Goal: Information Seeking & Learning: Learn about a topic

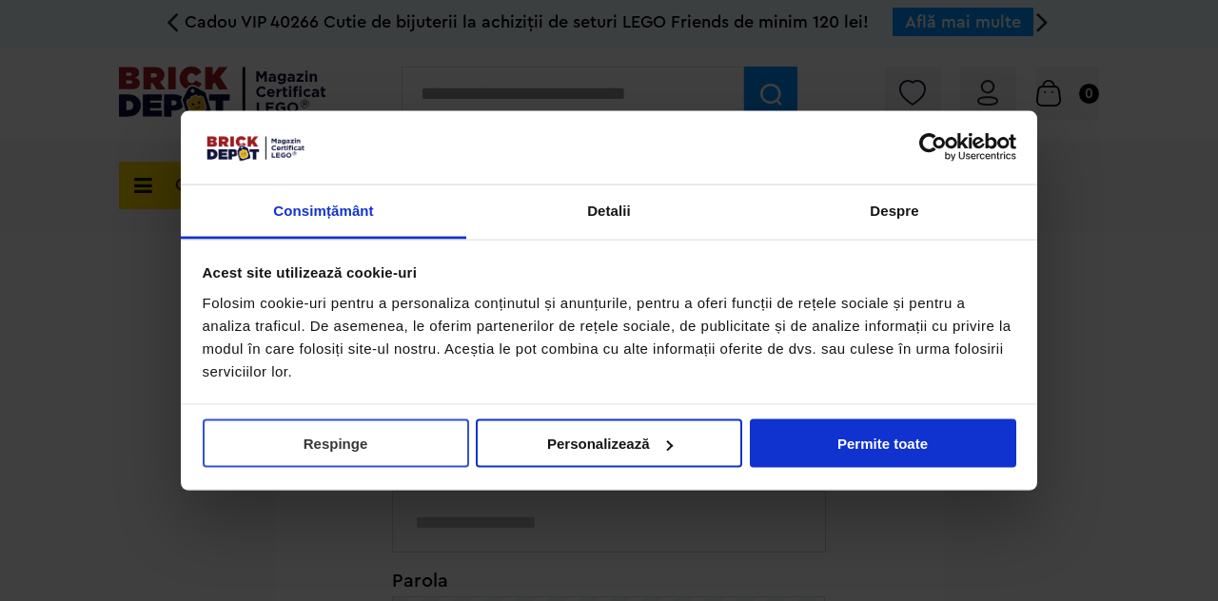
click at [418, 454] on button "Respinge" at bounding box center [336, 444] width 266 height 49
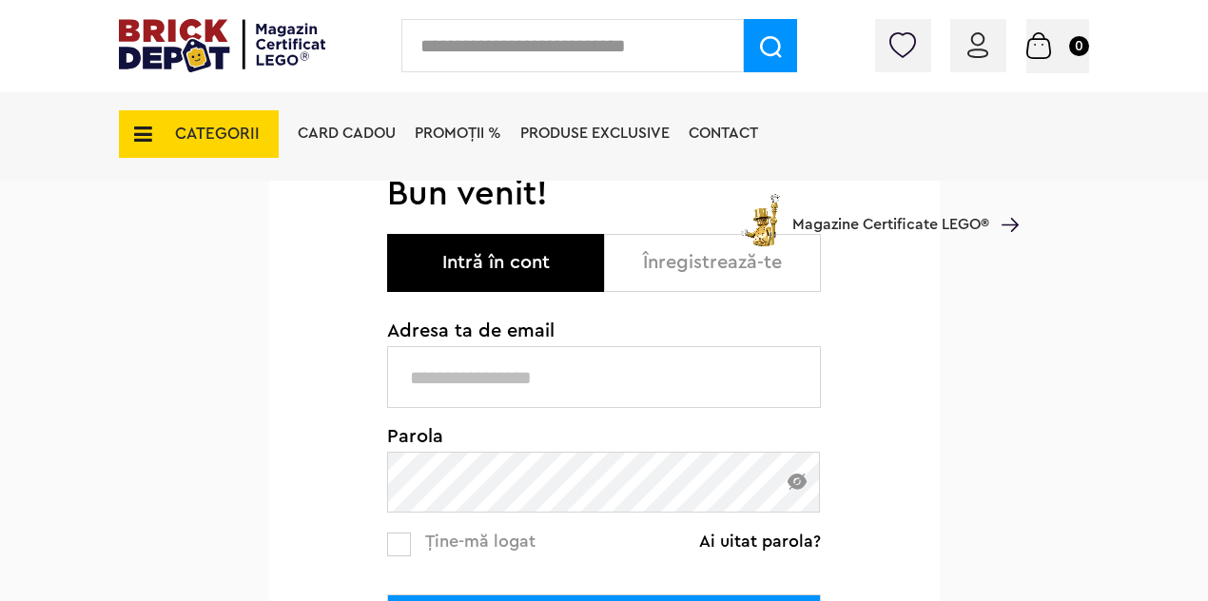
scroll to position [189, 0]
click at [510, 382] on input "text" at bounding box center [604, 376] width 434 height 62
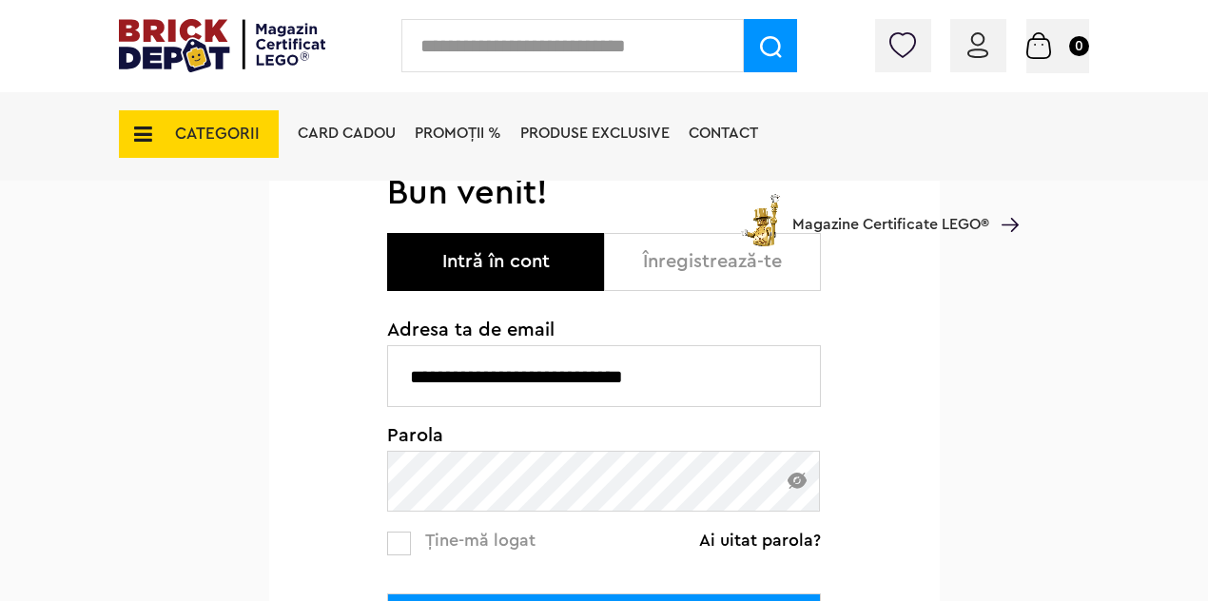
type input "**********"
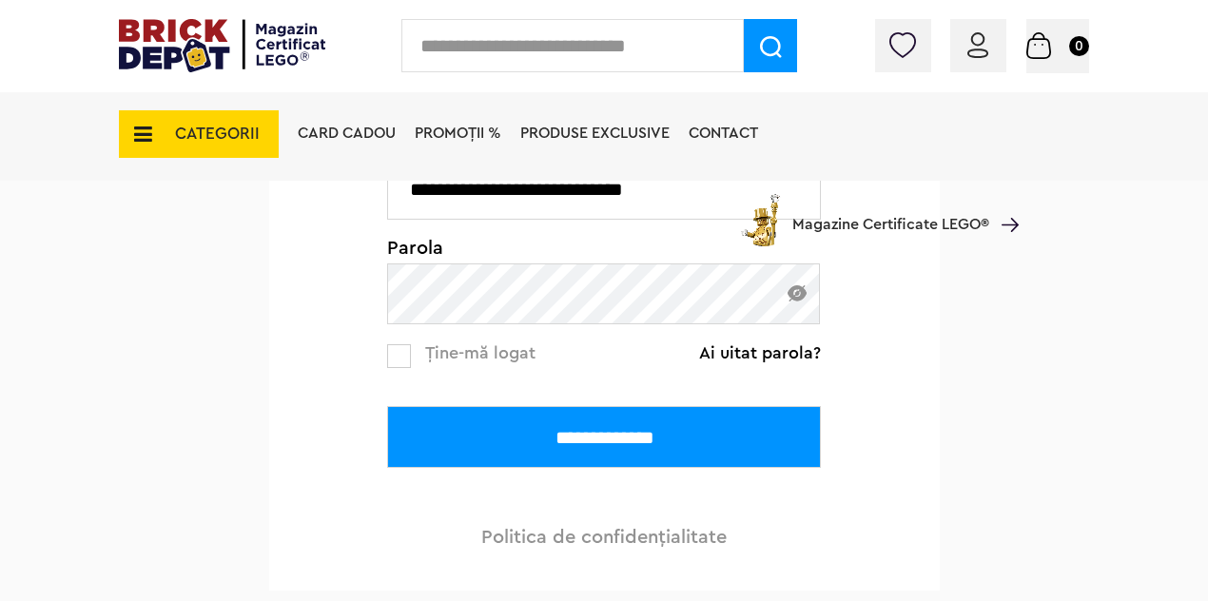
scroll to position [380, 0]
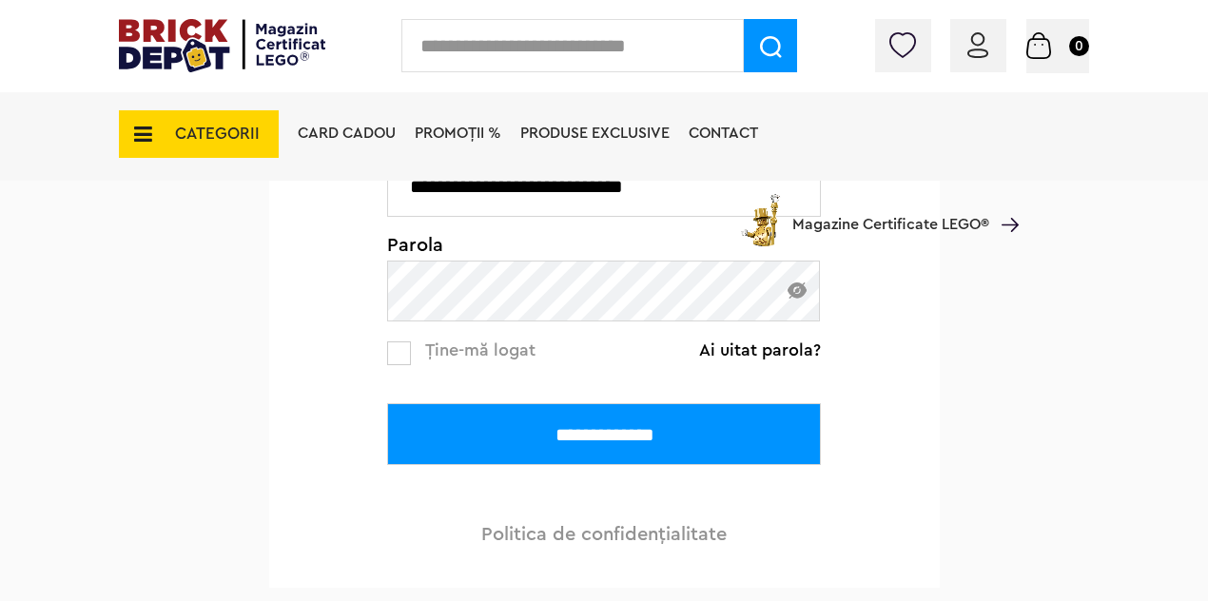
click at [537, 433] on input "**********" at bounding box center [604, 434] width 434 height 62
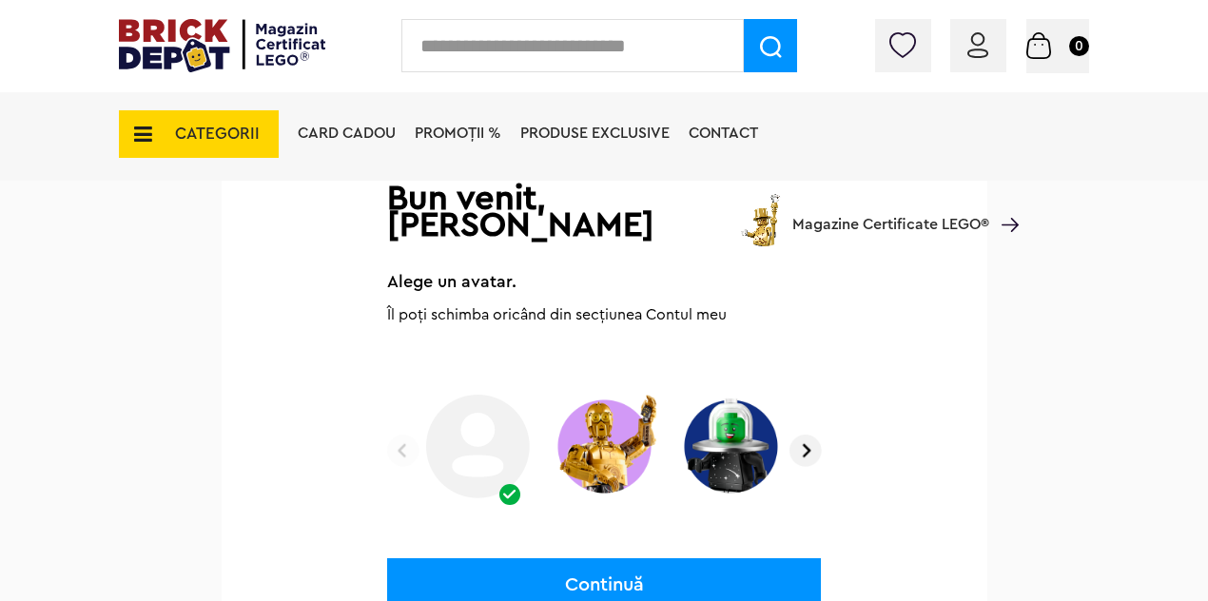
scroll to position [236, 0]
click at [994, 47] on div "Coș Nu ai nimic în coș Conectare Descoperă noutățile" at bounding box center [981, 50] width 215 height 19
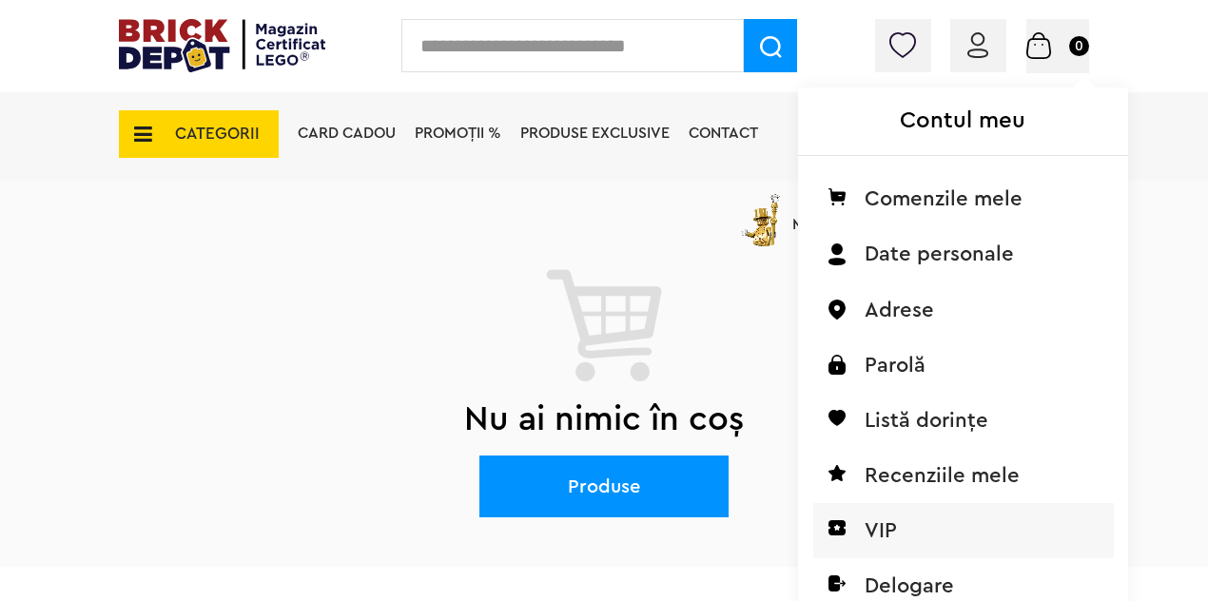
scroll to position [95, 0]
click at [883, 524] on li "VIP" at bounding box center [963, 530] width 301 height 55
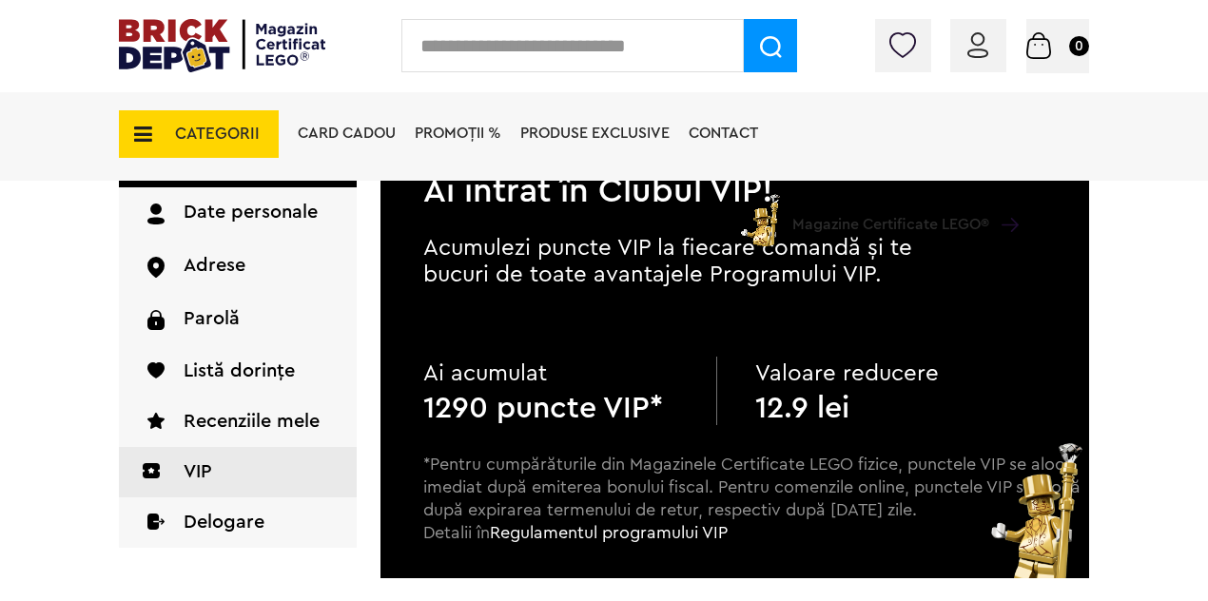
scroll to position [188, 0]
click at [479, 130] on span "PROMOȚII %" at bounding box center [458, 133] width 87 height 15
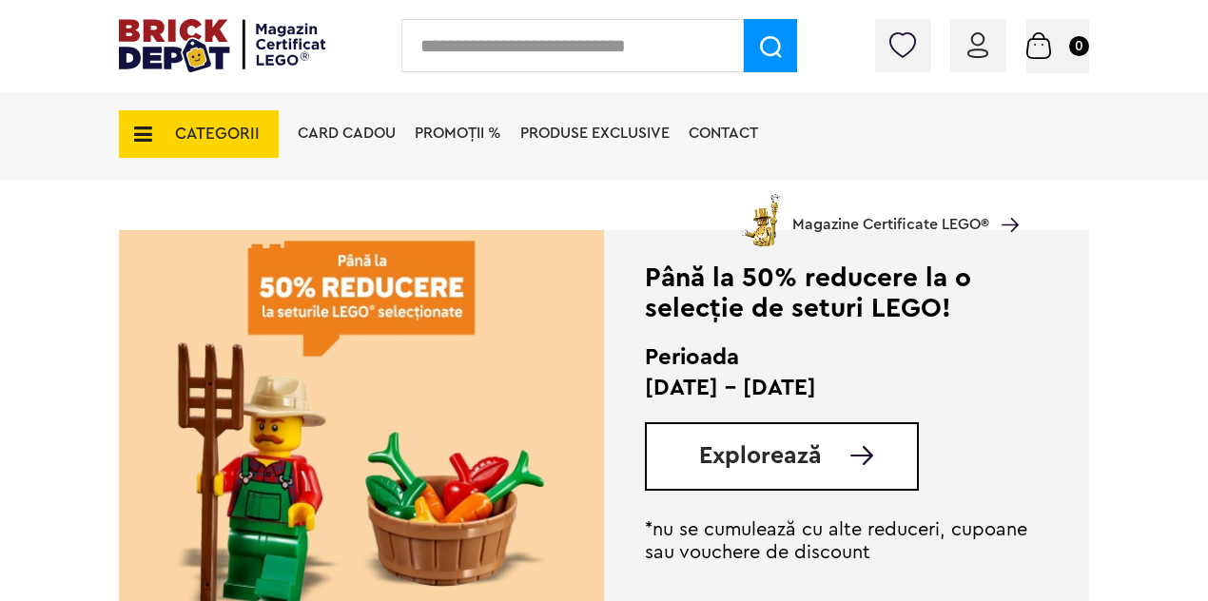
scroll to position [382, 0]
click at [424, 471] on img at bounding box center [361, 431] width 485 height 400
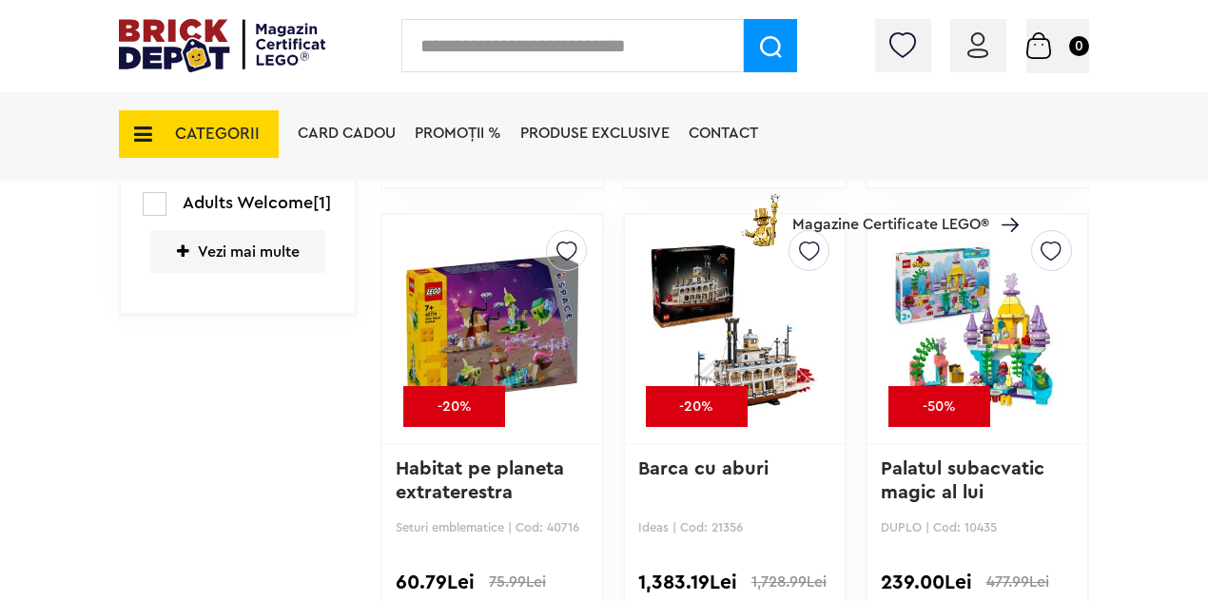
scroll to position [1987, 0]
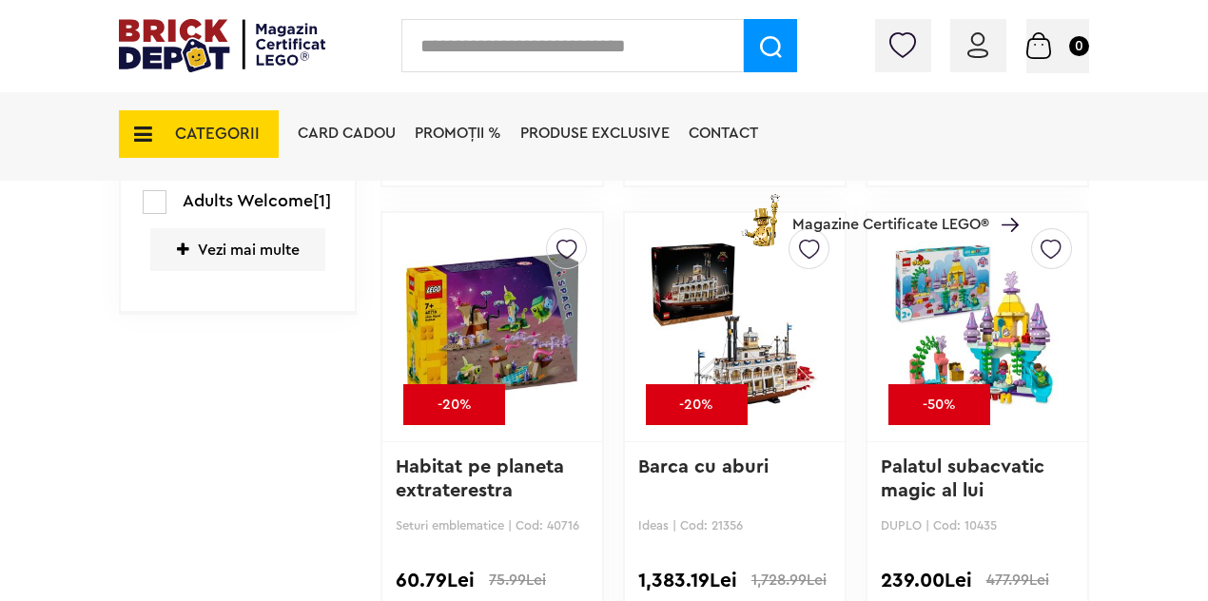
click at [574, 128] on span "Produse exclusive" at bounding box center [594, 133] width 149 height 15
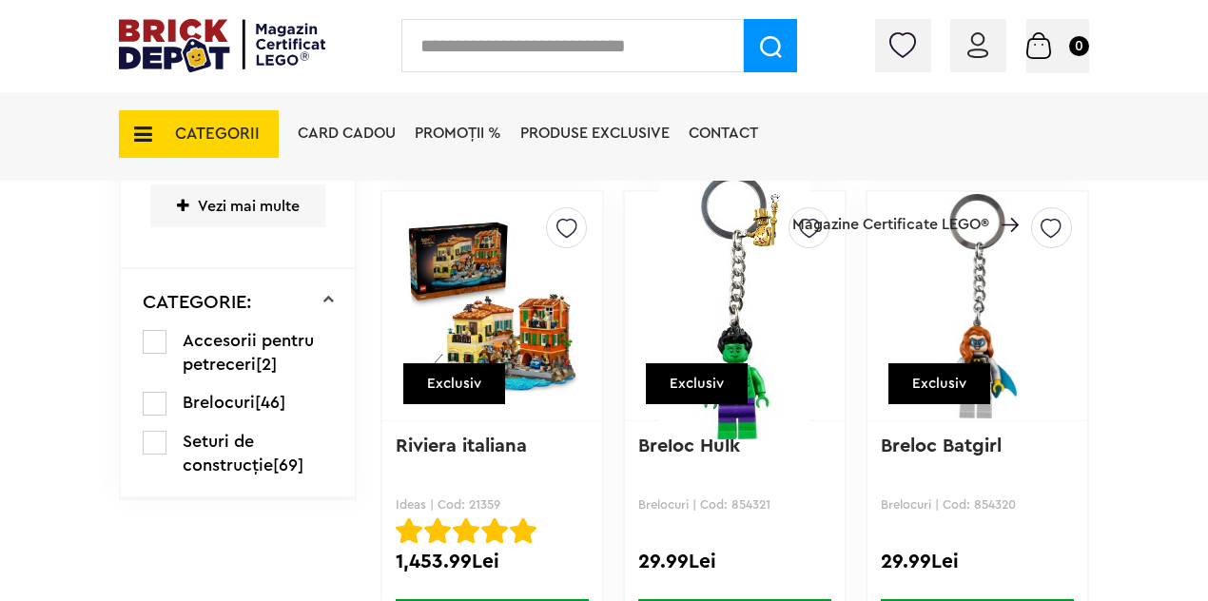
scroll to position [1665, 0]
click at [138, 130] on icon at bounding box center [137, 134] width 29 height 21
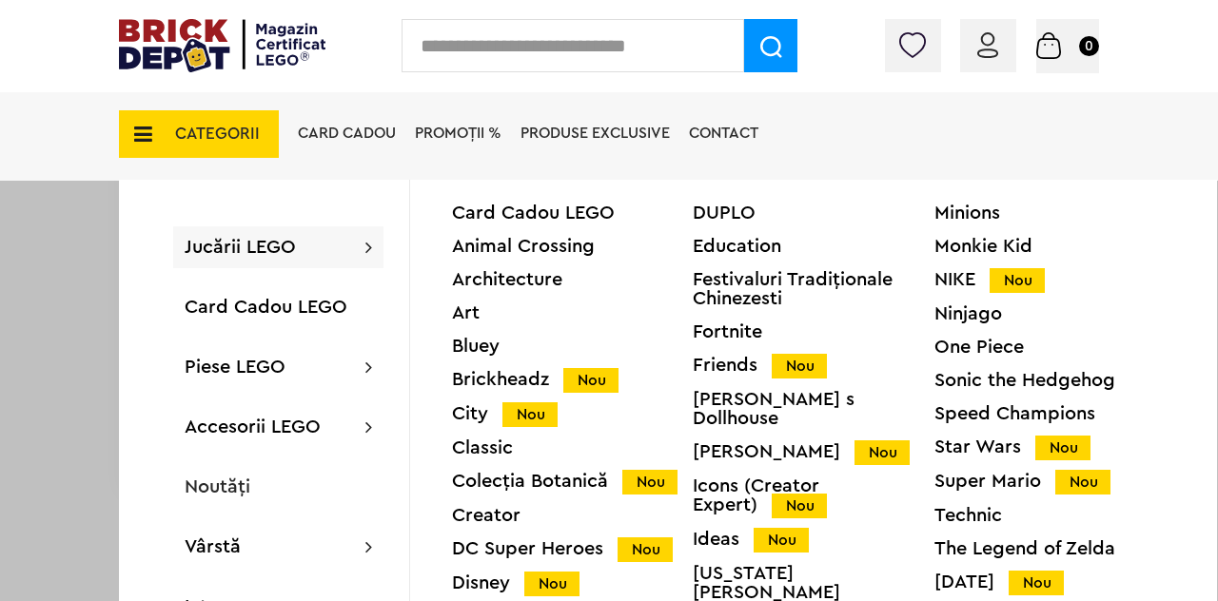
click at [986, 510] on div "Technic" at bounding box center [1054, 515] width 241 height 19
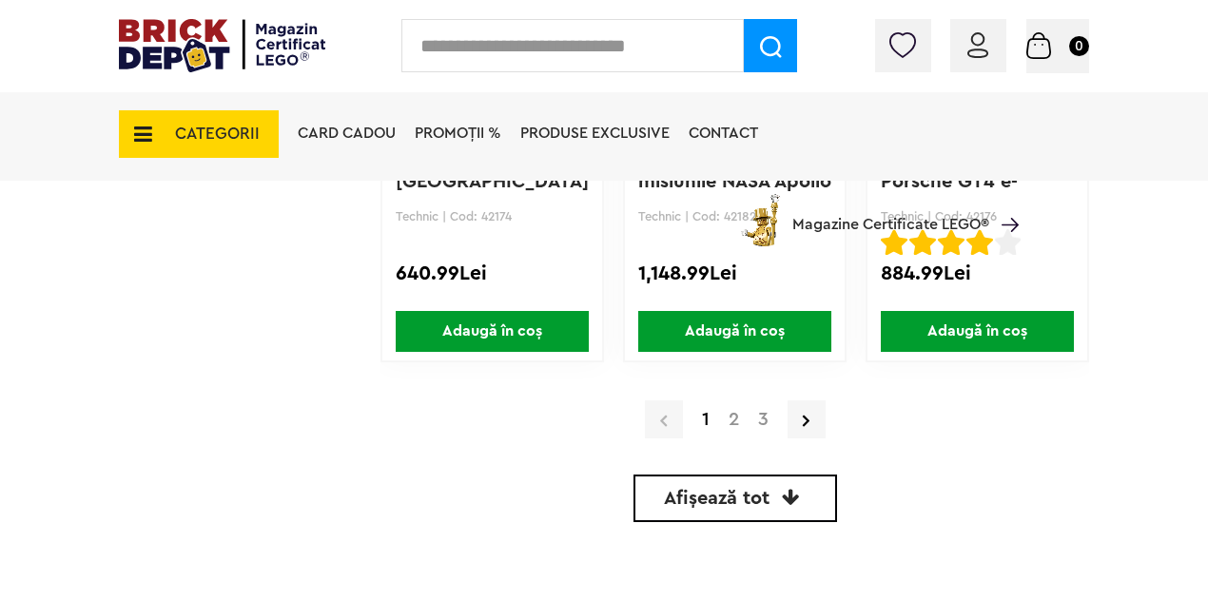
scroll to position [4657, 0]
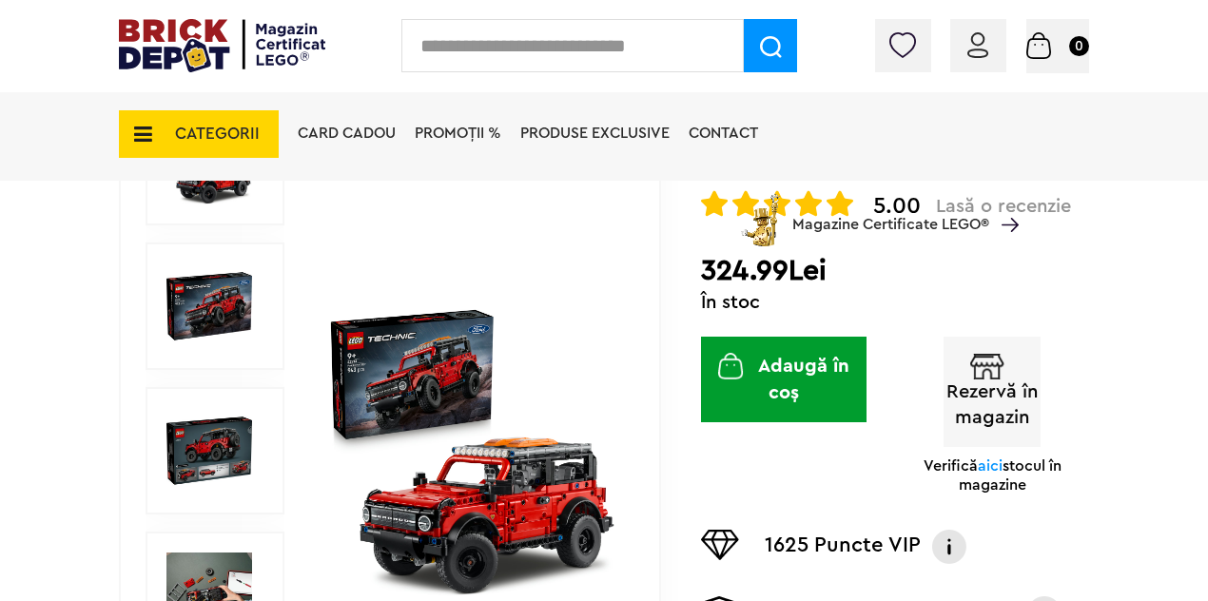
scroll to position [285, 0]
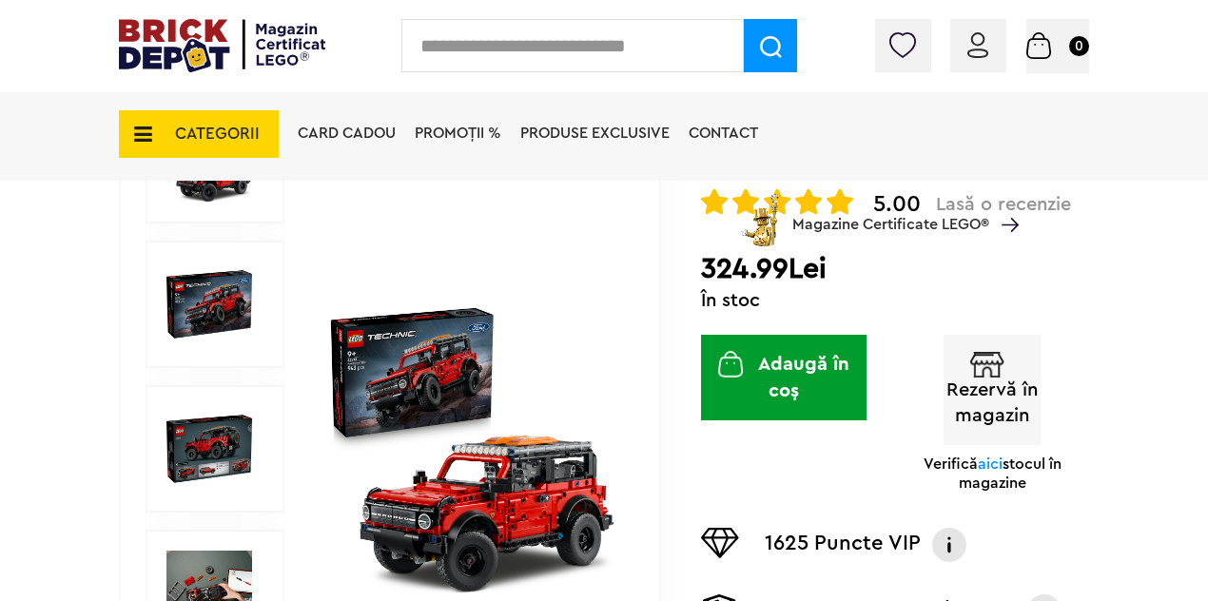
click at [466, 504] on img at bounding box center [472, 450] width 292 height 292
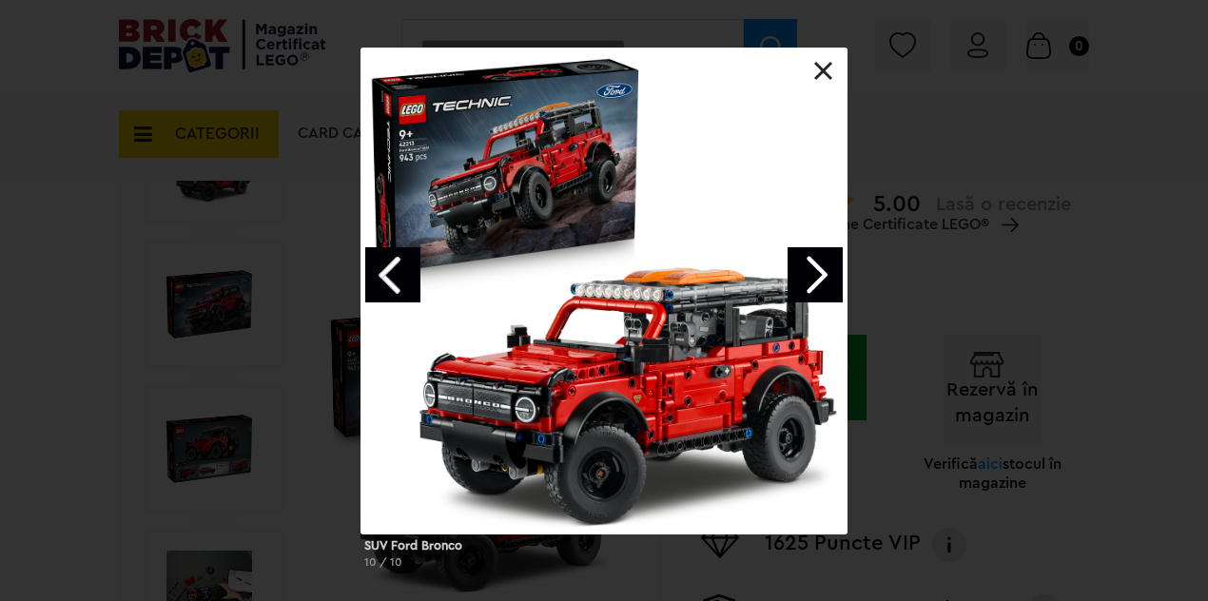
click at [821, 268] on link "Next image" at bounding box center [815, 274] width 55 height 55
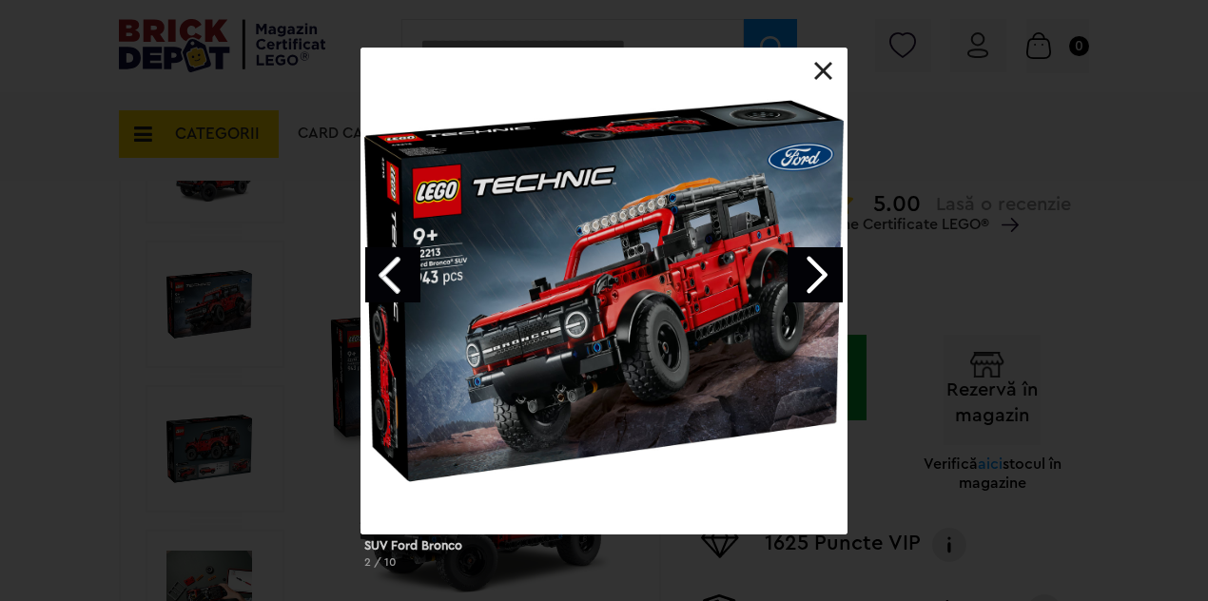
click at [821, 268] on link "Next image" at bounding box center [815, 274] width 55 height 55
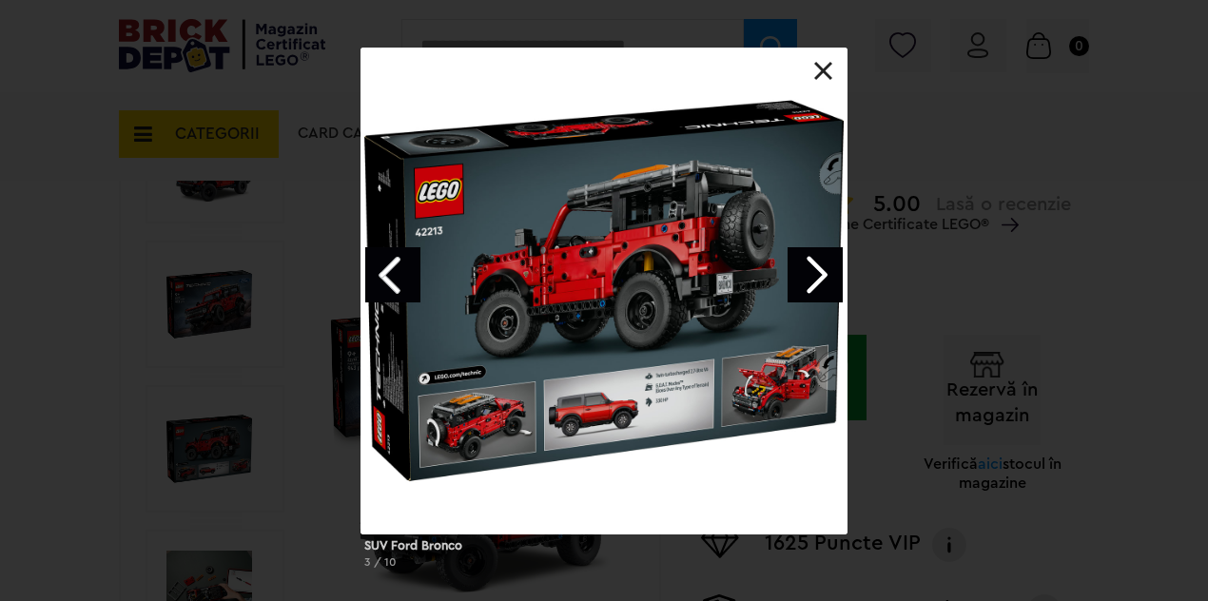
click at [821, 268] on link "Next image" at bounding box center [815, 274] width 55 height 55
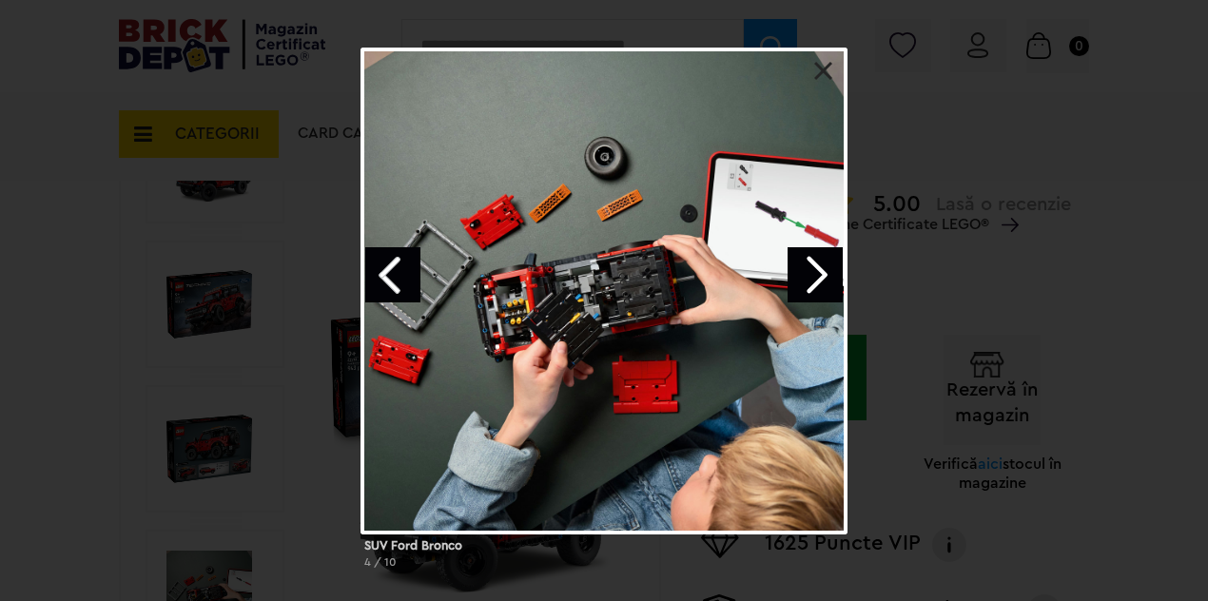
click at [821, 268] on link "Next image" at bounding box center [815, 274] width 55 height 55
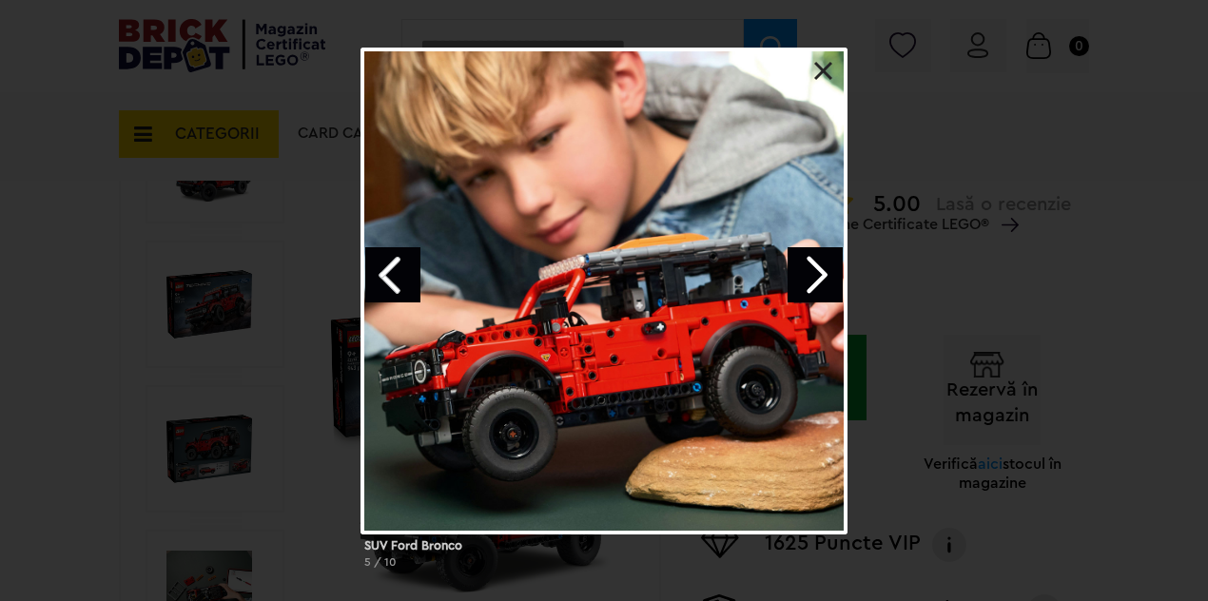
click at [821, 268] on link "Next image" at bounding box center [815, 274] width 55 height 55
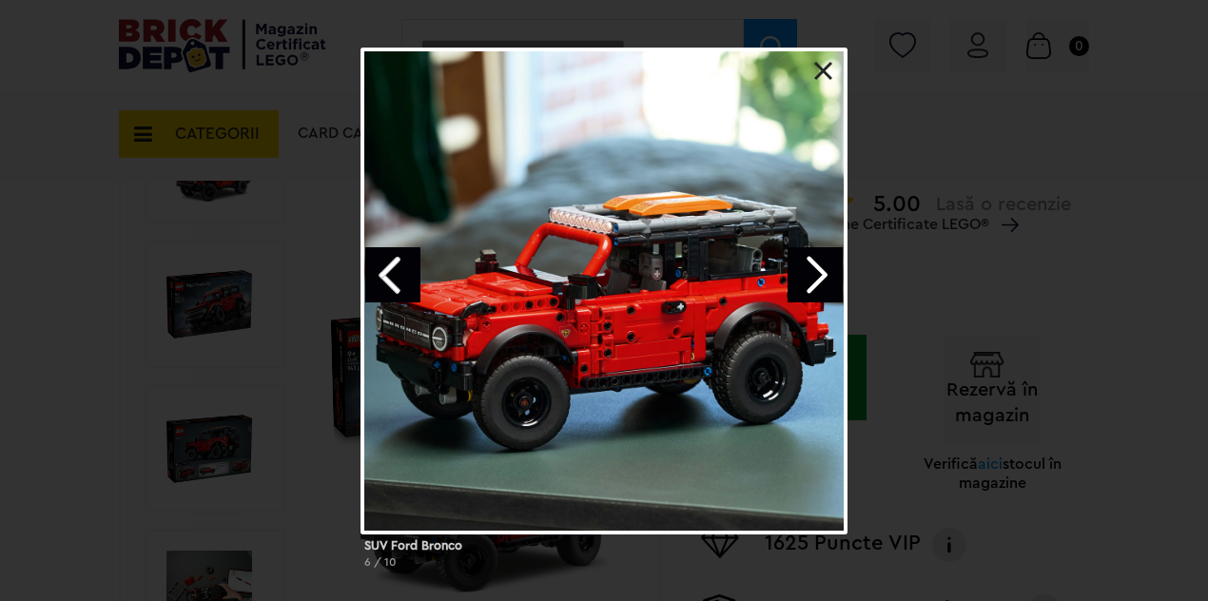
click at [821, 268] on link "Next image" at bounding box center [815, 274] width 55 height 55
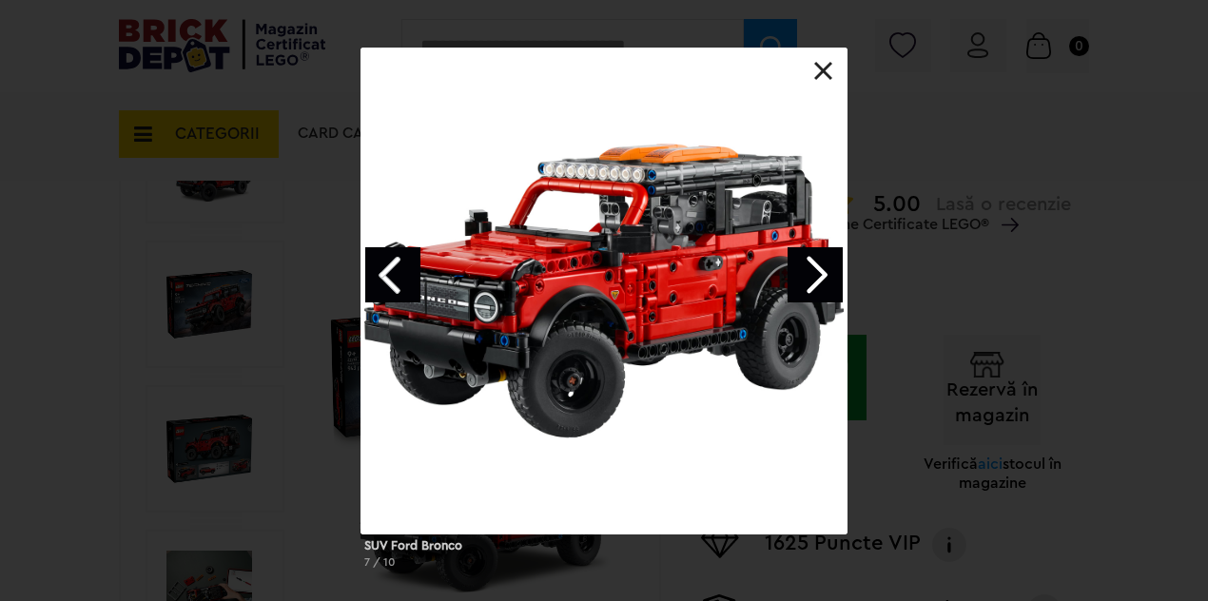
click at [821, 268] on link "Next image" at bounding box center [815, 274] width 55 height 55
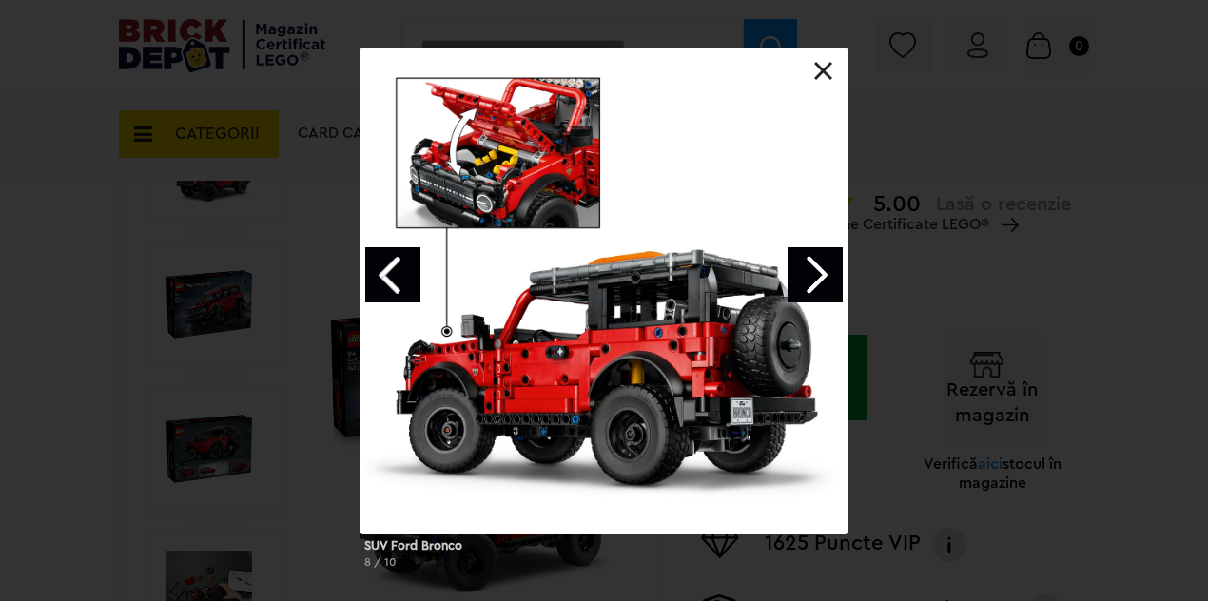
click at [830, 76] on link at bounding box center [823, 71] width 19 height 19
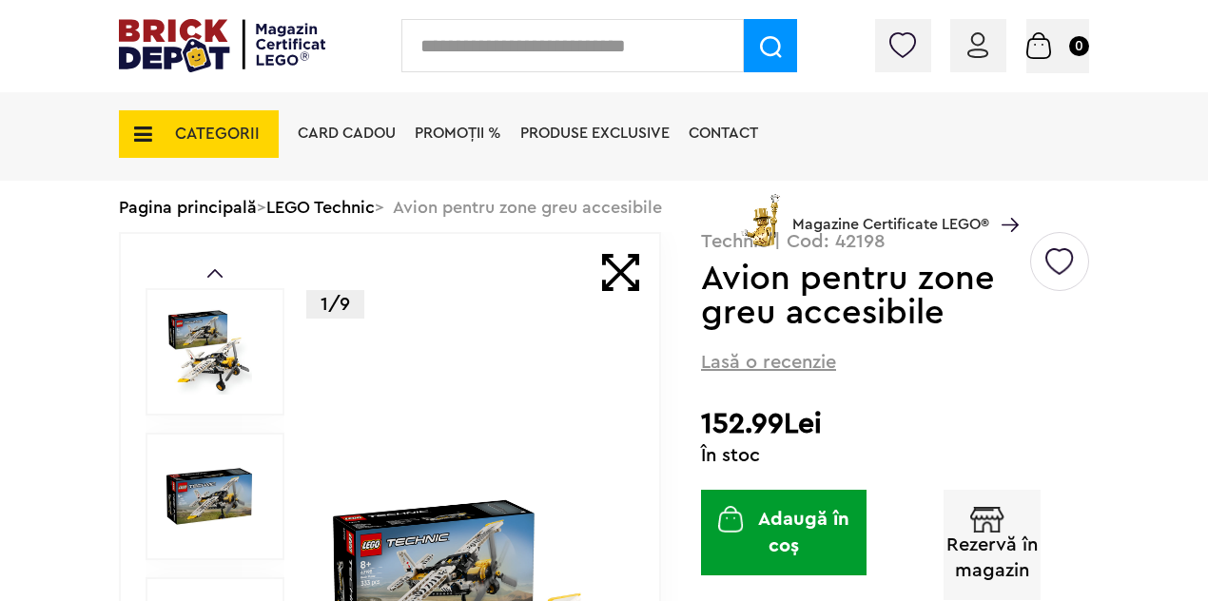
scroll to position [94, 0]
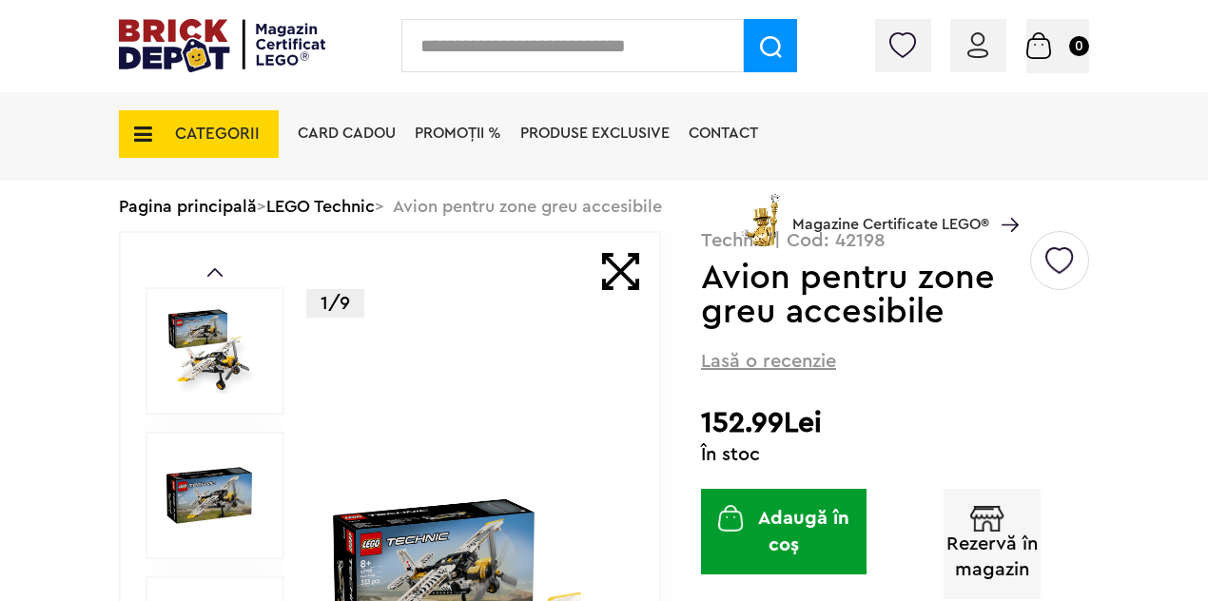
click at [190, 330] on img at bounding box center [210, 351] width 86 height 86
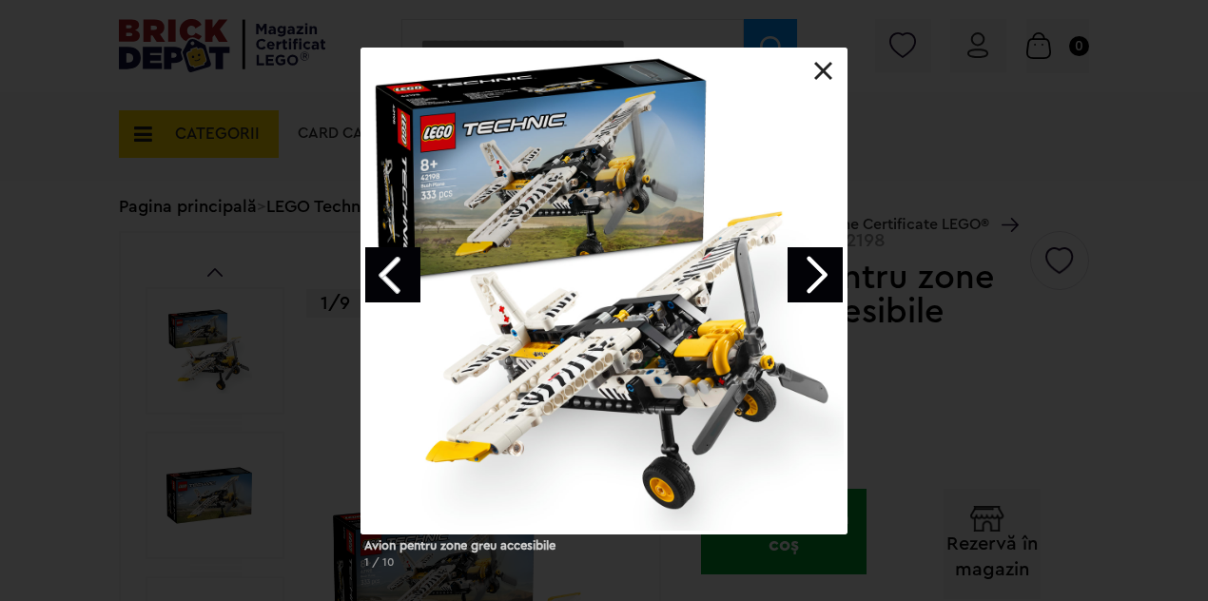
click at [816, 260] on link "Next image" at bounding box center [815, 274] width 55 height 55
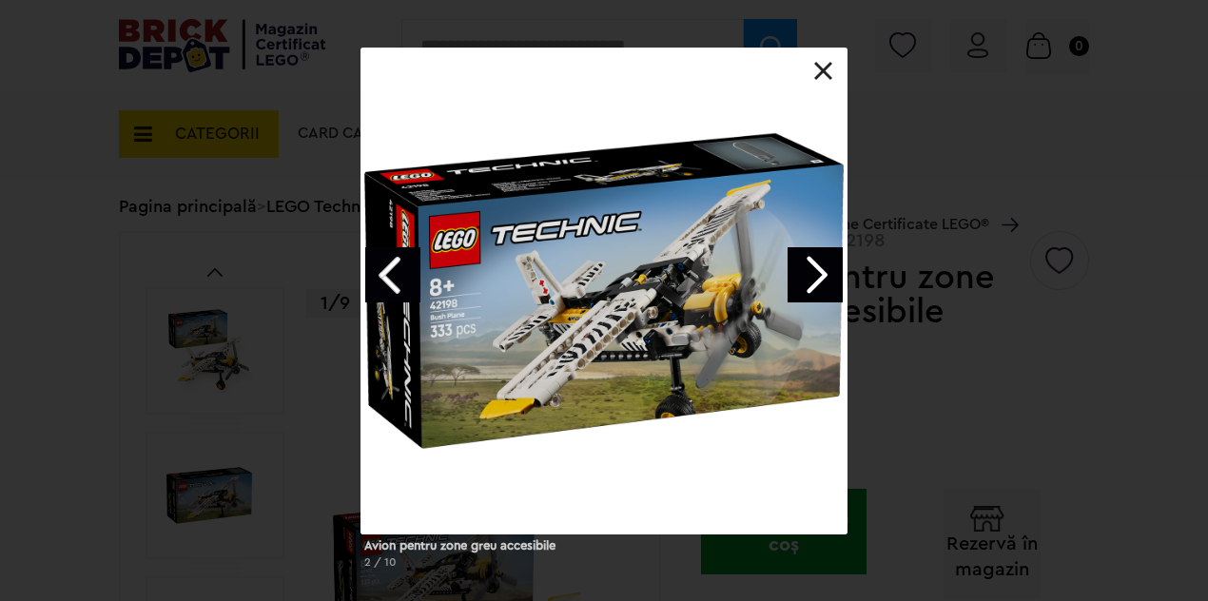
click at [816, 260] on link "Next image" at bounding box center [815, 274] width 55 height 55
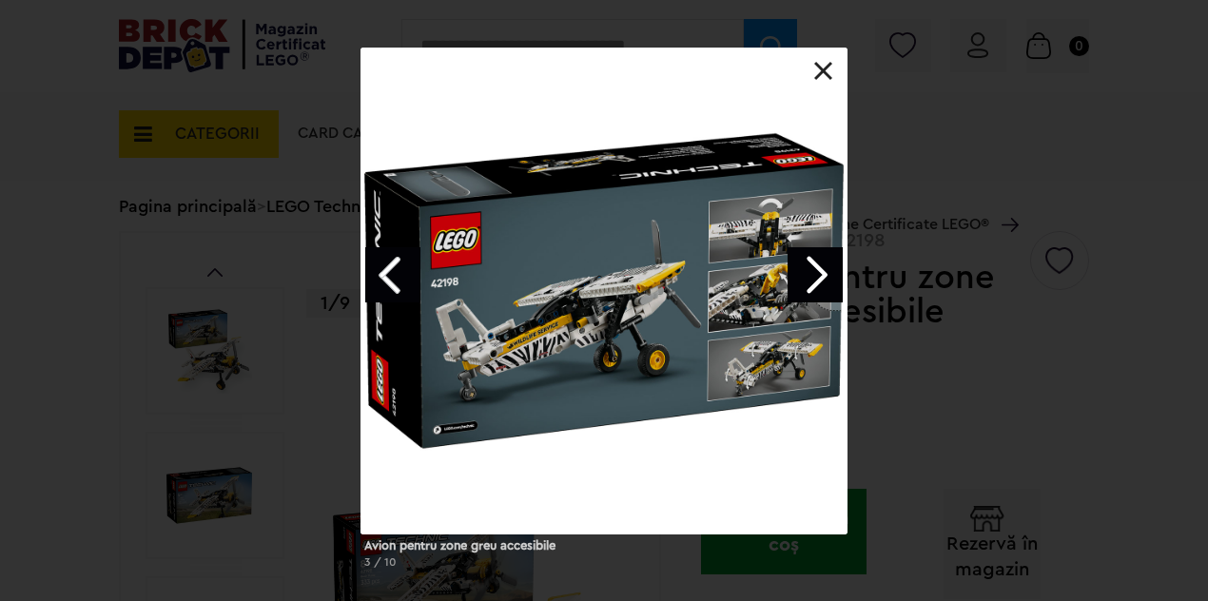
click at [816, 260] on link "Next image" at bounding box center [815, 274] width 55 height 55
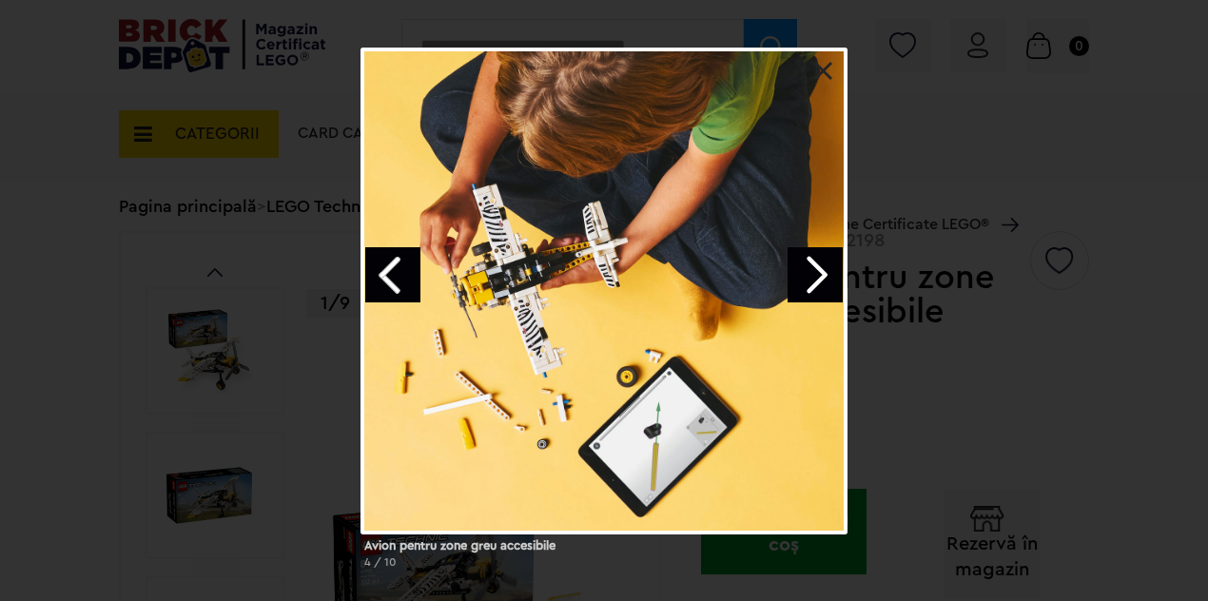
click at [816, 260] on link "Next image" at bounding box center [815, 274] width 55 height 55
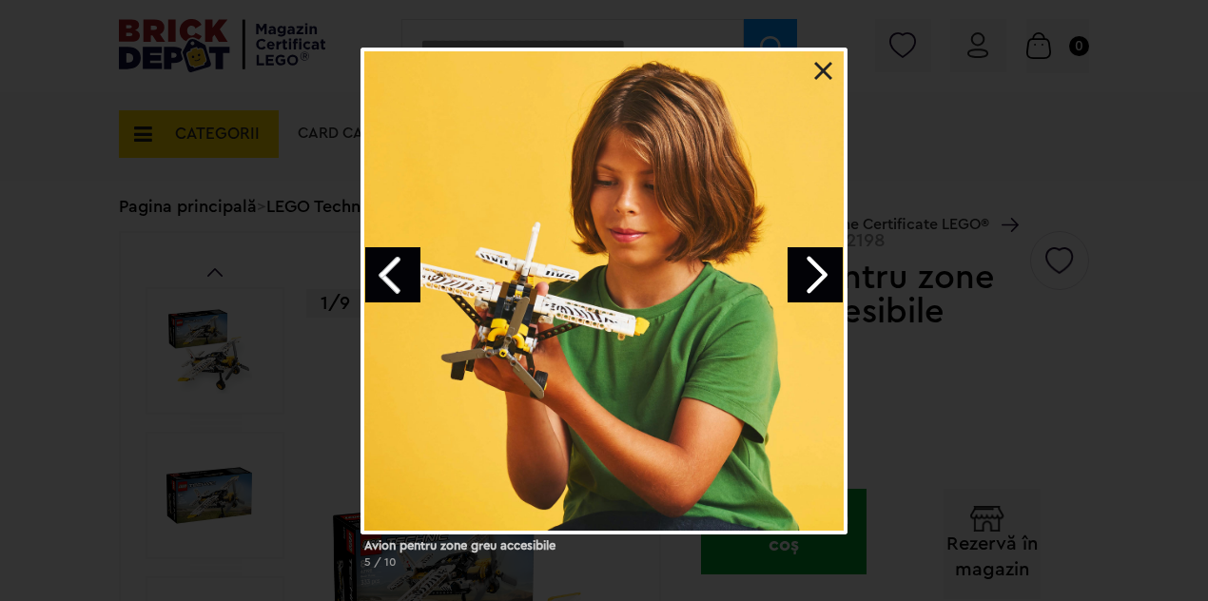
click at [816, 260] on link "Next image" at bounding box center [815, 274] width 55 height 55
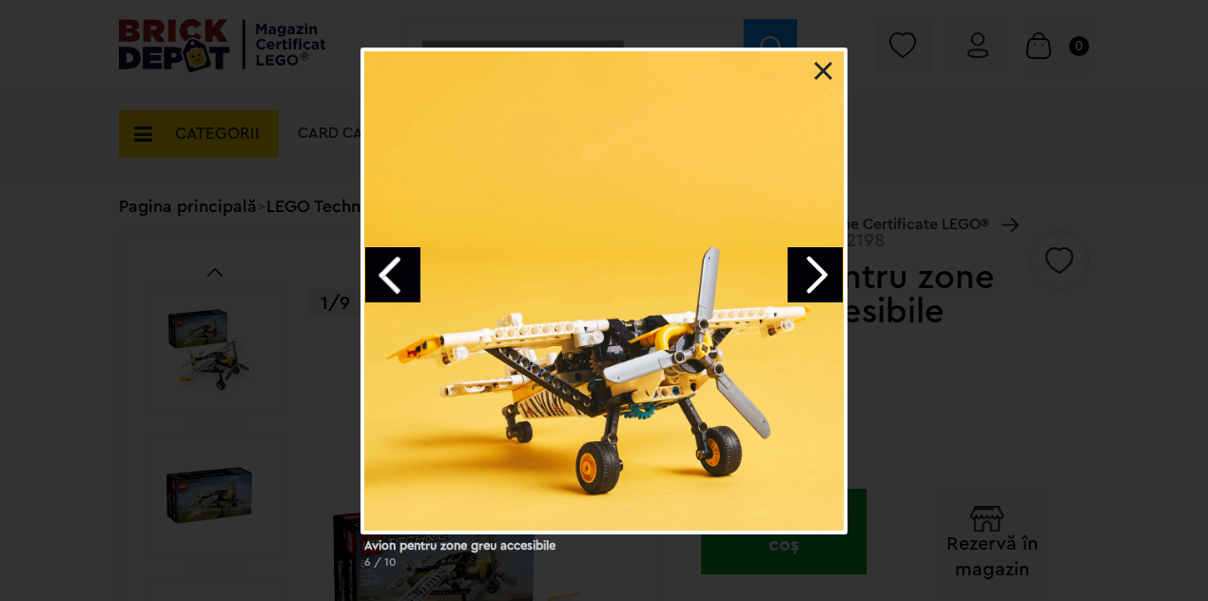
click at [816, 260] on link "Next image" at bounding box center [815, 274] width 55 height 55
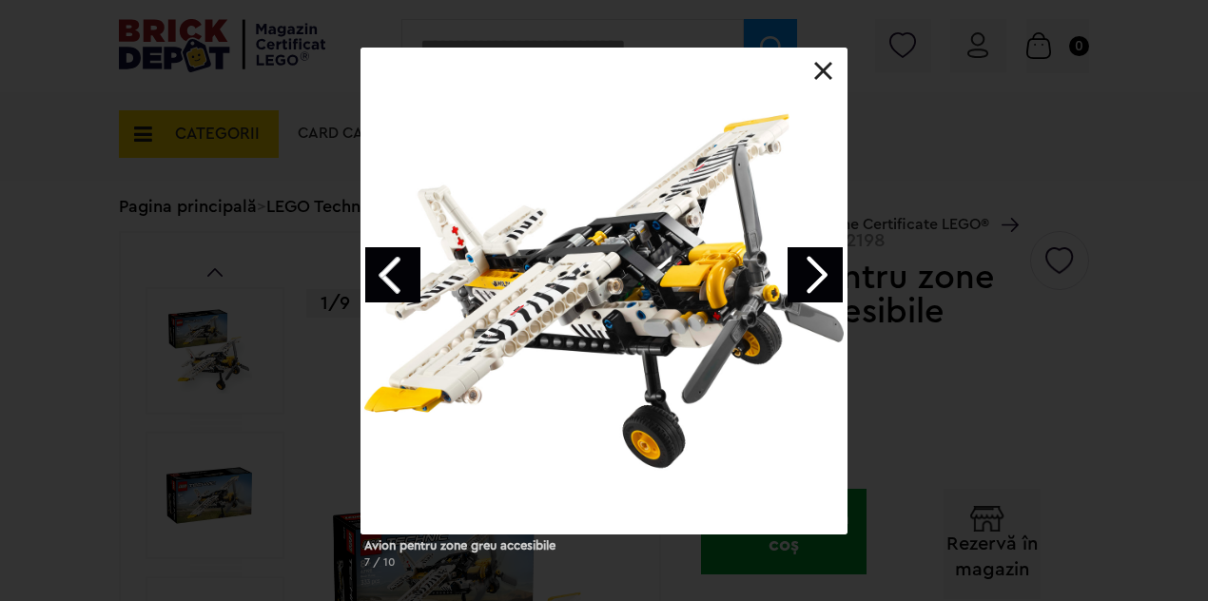
click at [816, 260] on link "Next image" at bounding box center [815, 274] width 55 height 55
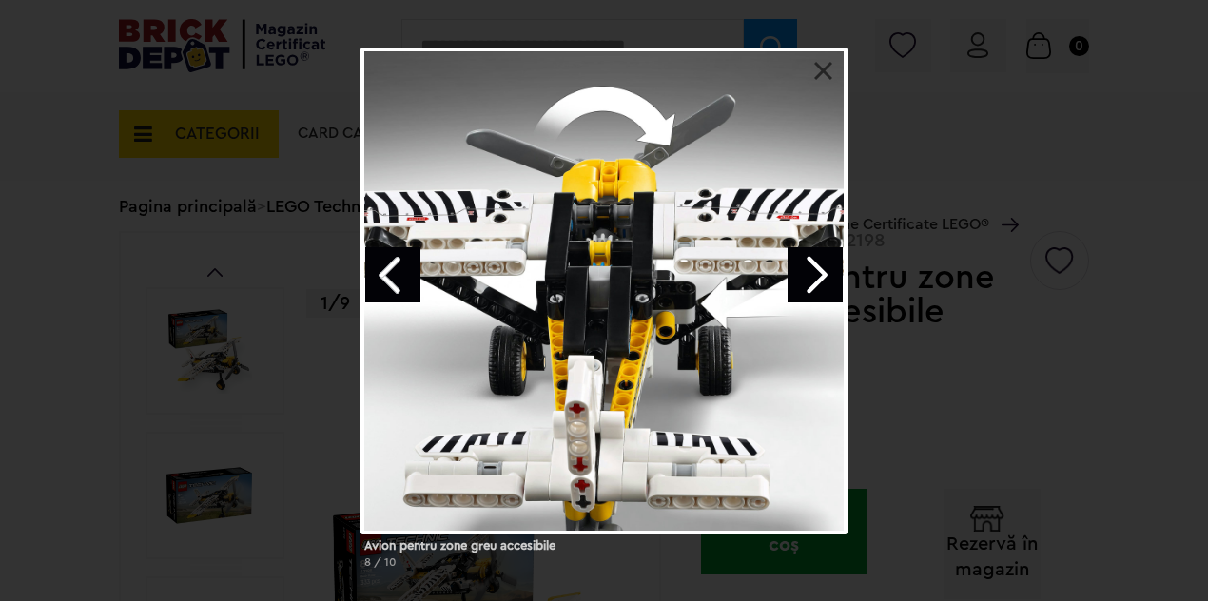
click at [816, 260] on link "Next image" at bounding box center [815, 274] width 55 height 55
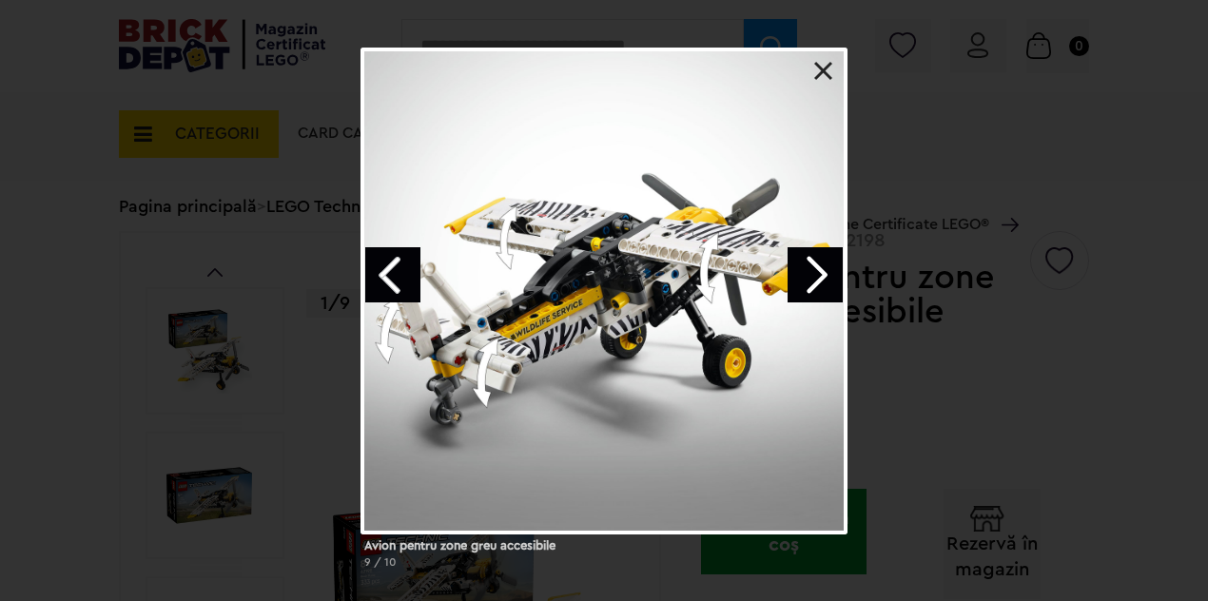
click at [829, 71] on link at bounding box center [823, 71] width 19 height 19
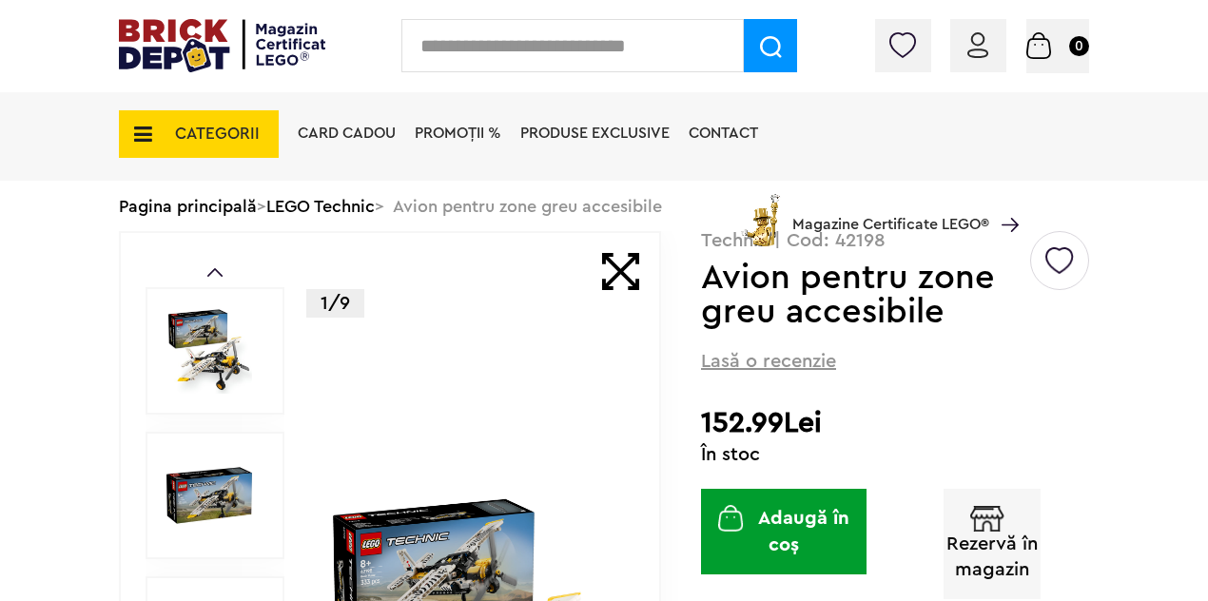
click at [152, 128] on span "CATEGORII" at bounding box center [199, 134] width 160 height 48
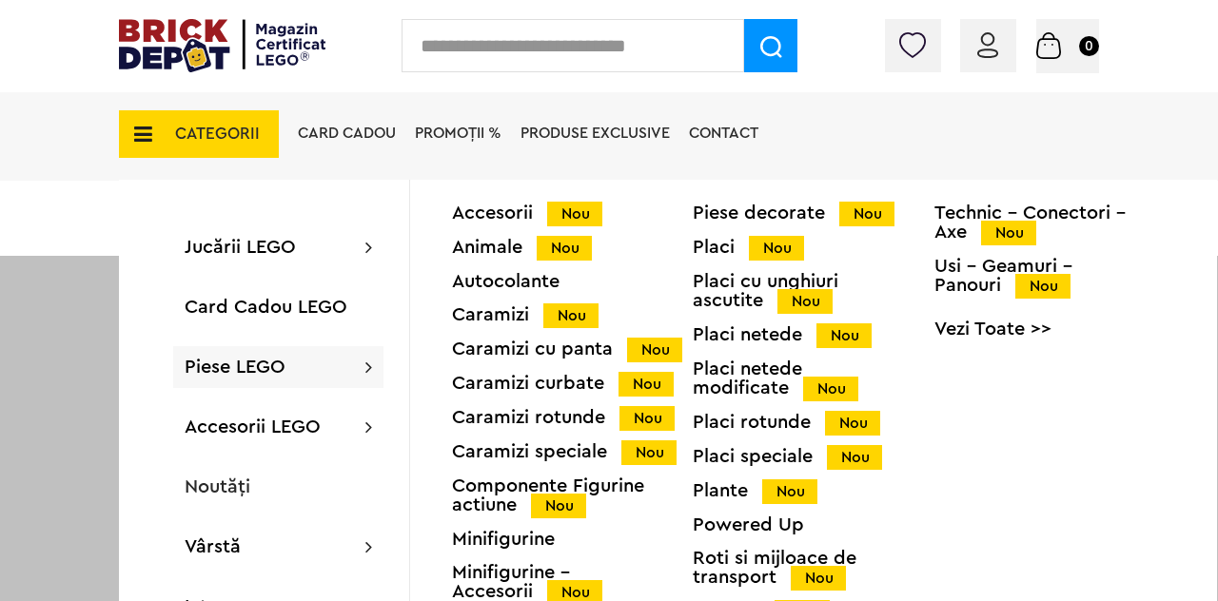
click at [961, 216] on div "Technic - Conectori - Axe Nou" at bounding box center [1054, 223] width 241 height 39
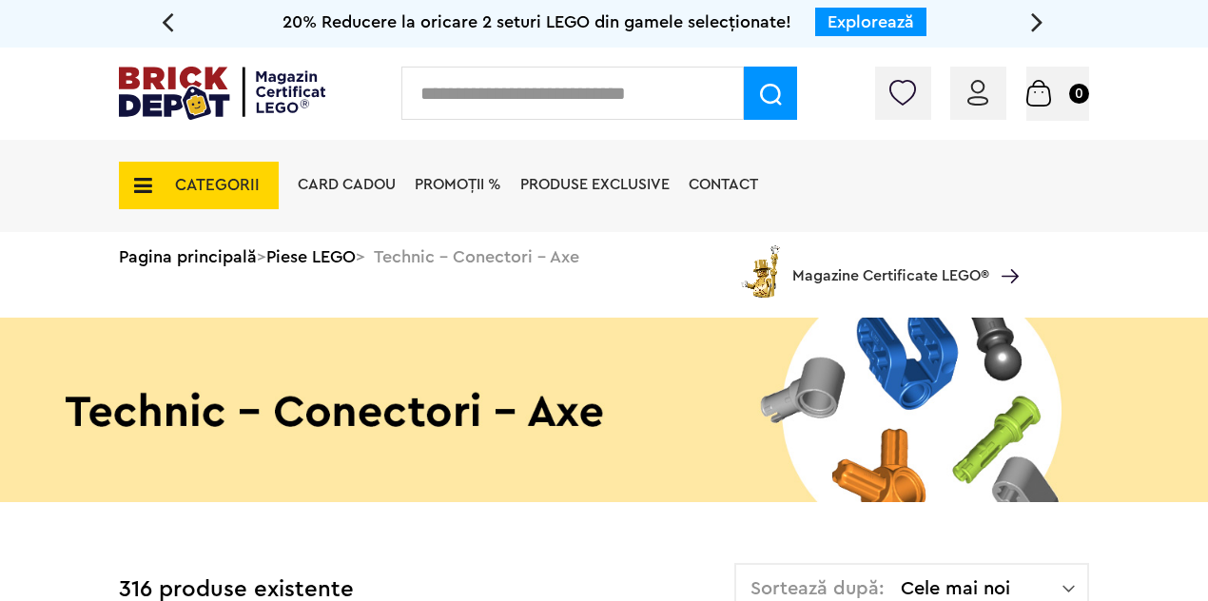
click at [472, 401] on img at bounding box center [604, 410] width 1208 height 185
click at [438, 252] on div "Card Cadou PROMOȚII % Produse exclusive Contact Magazine Certificate LEGO®" at bounding box center [653, 219] width 731 height 158
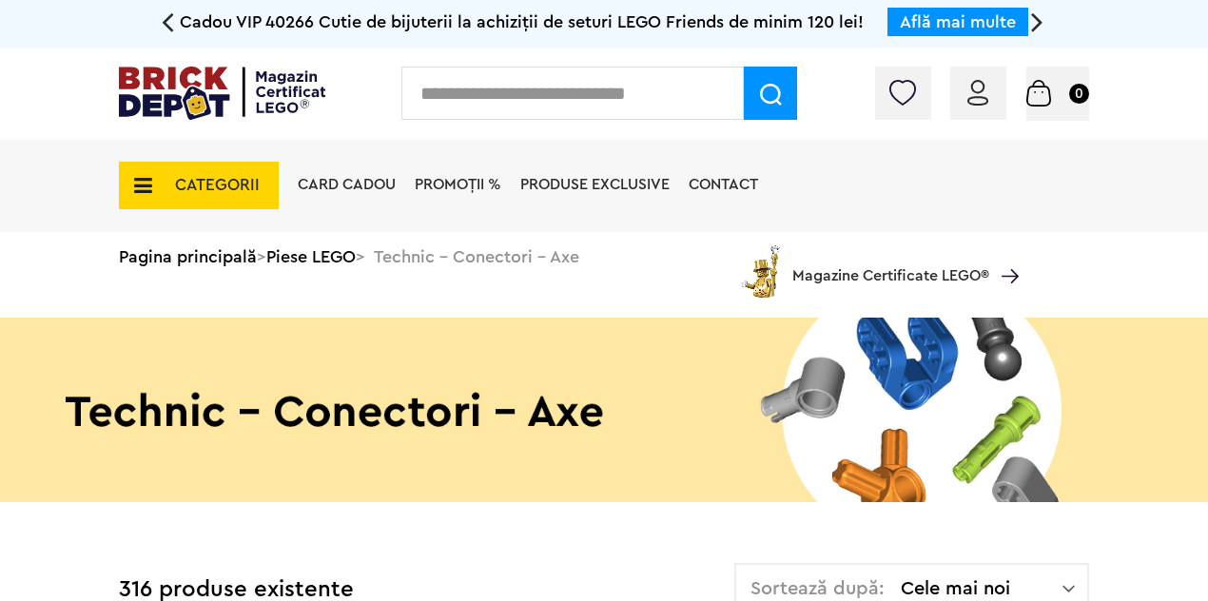
click at [988, 272] on span "Magazine Certificate LEGO®" at bounding box center [891, 264] width 197 height 44
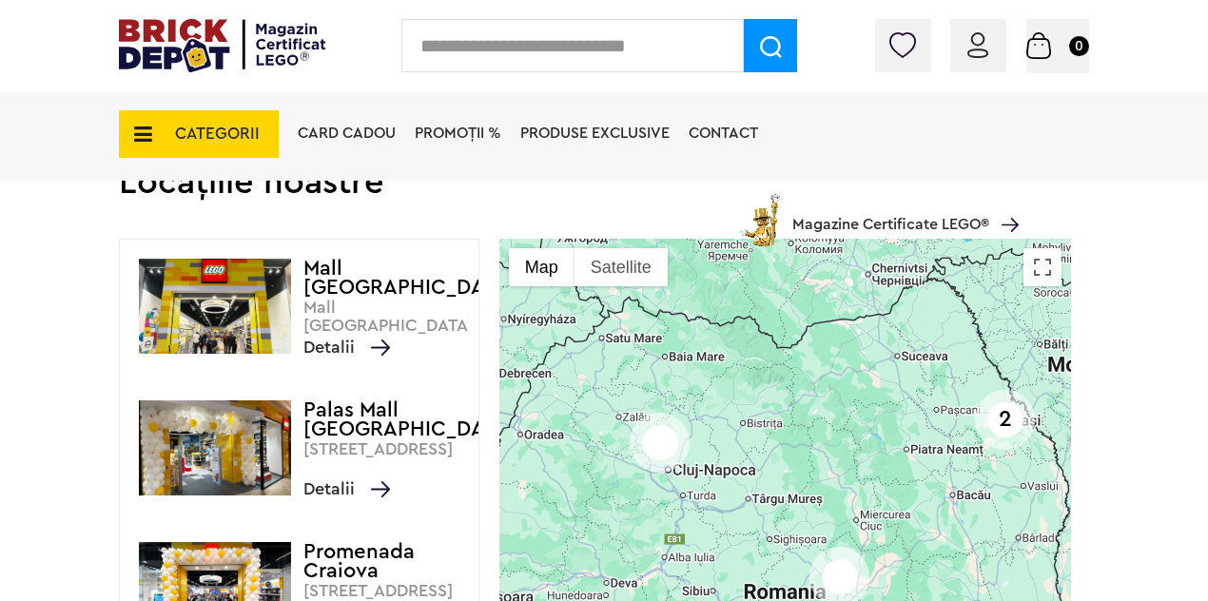
scroll to position [189, 0]
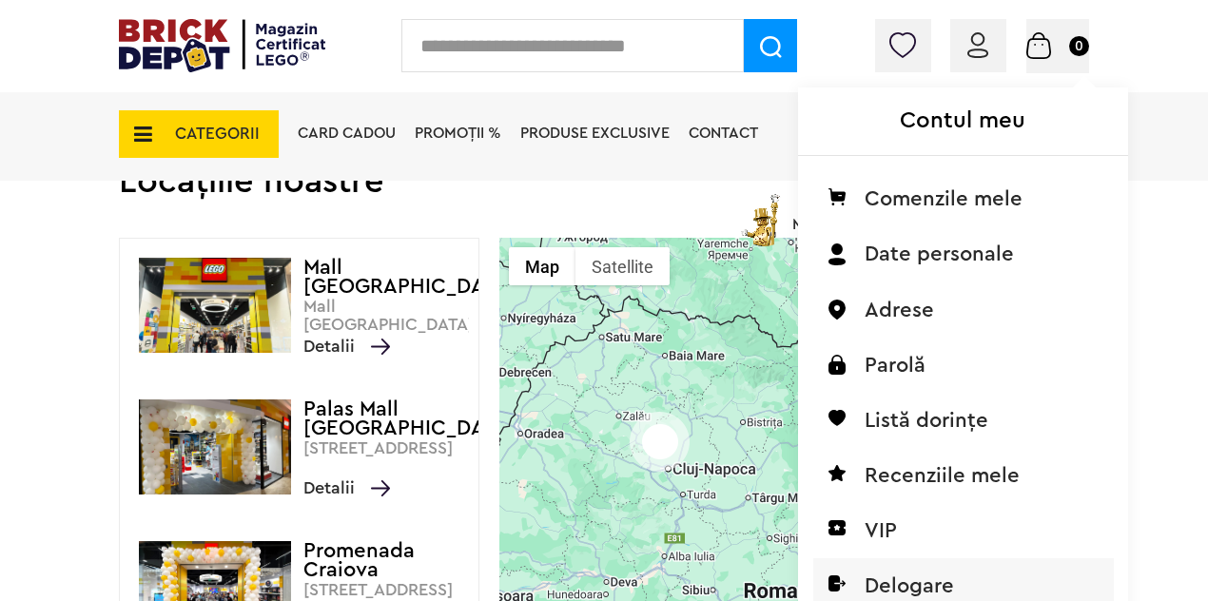
click at [931, 580] on li "Delogare" at bounding box center [963, 586] width 301 height 55
